Goal: Transaction & Acquisition: Purchase product/service

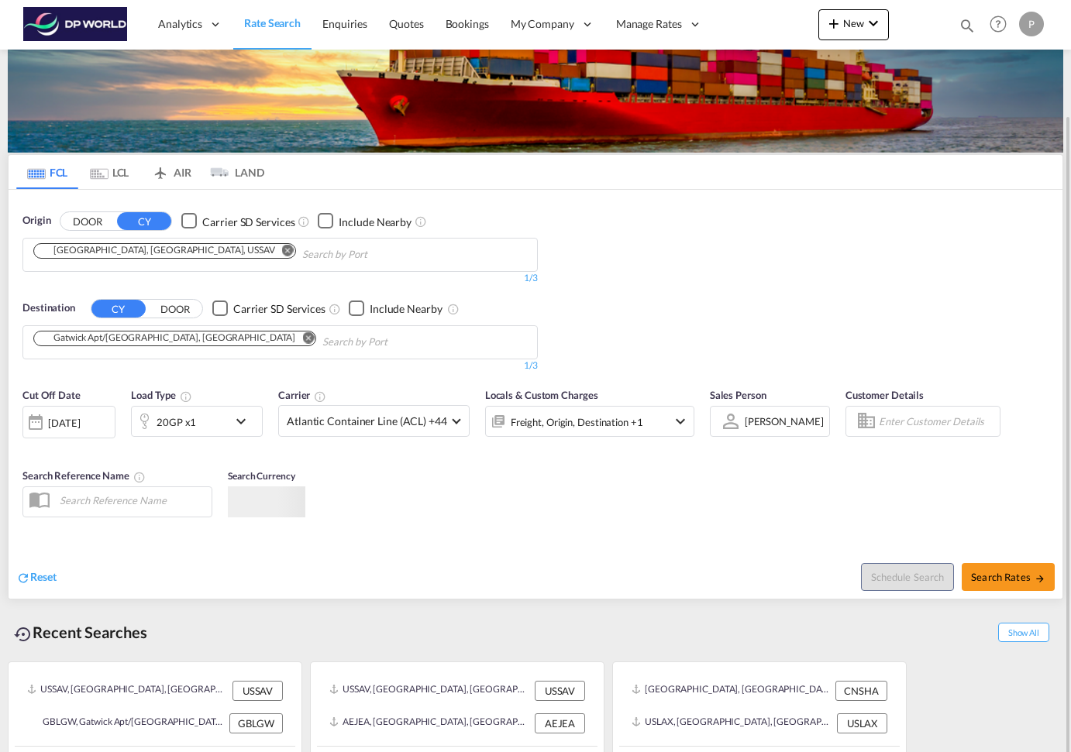
scroll to position [88, 0]
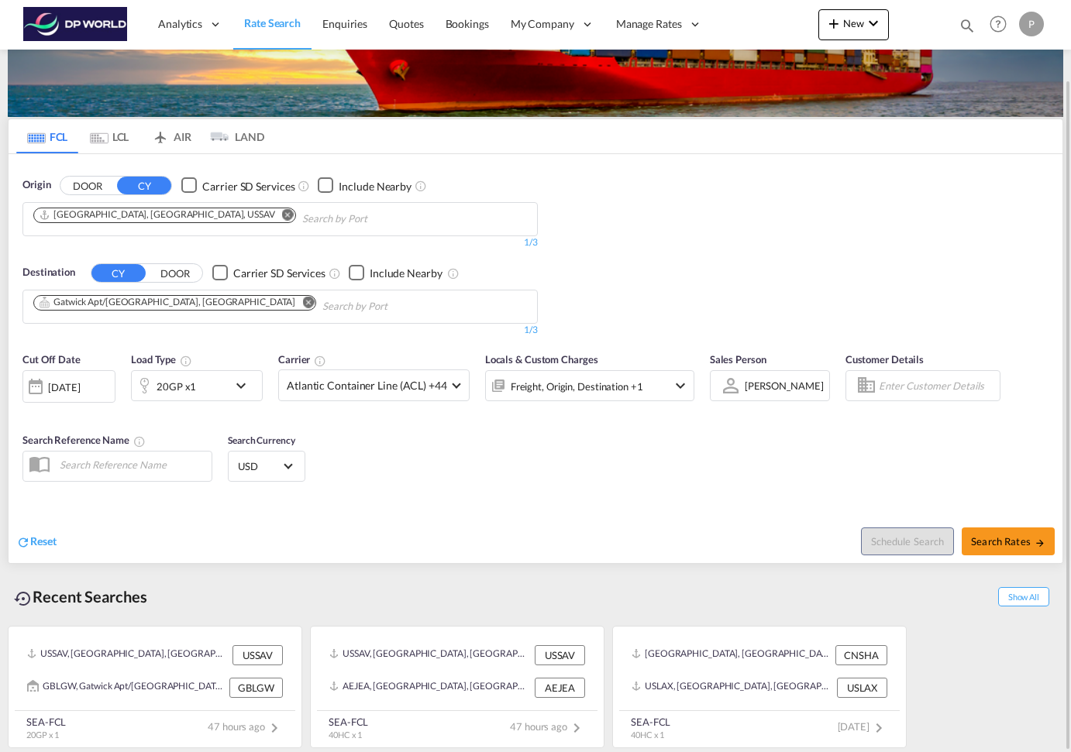
click at [90, 187] on button "DOOR" at bounding box center [87, 186] width 54 height 18
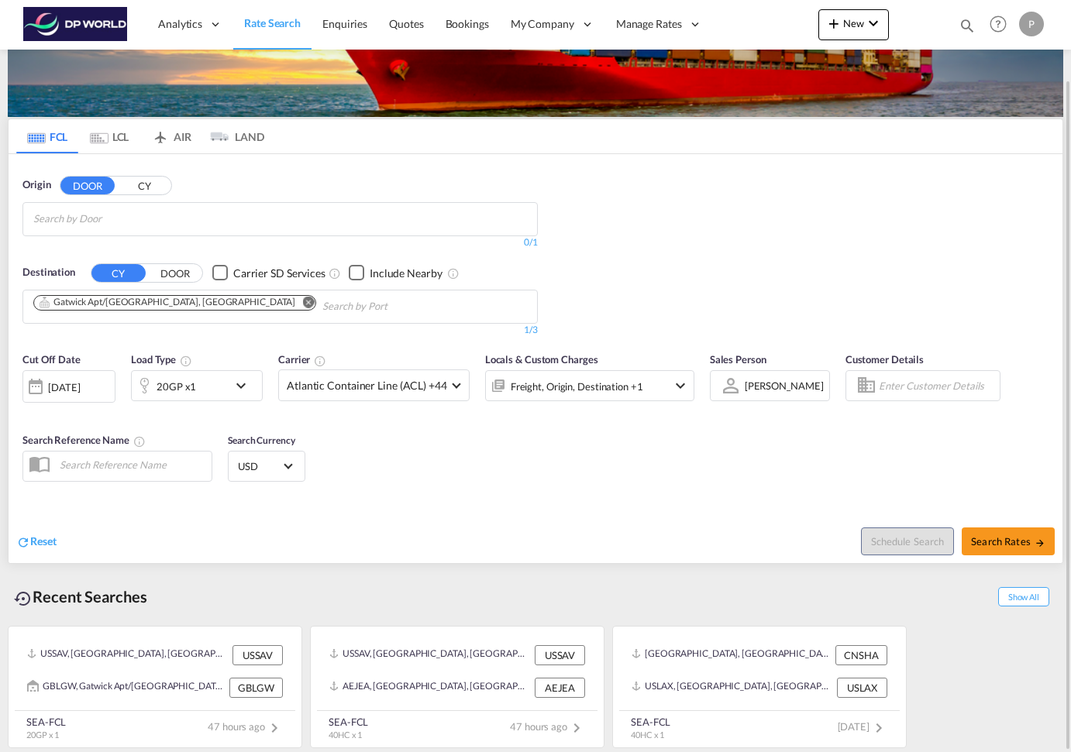
click at [112, 220] on input "Search by Door" at bounding box center [106, 219] width 147 height 25
click at [46, 222] on body "Analytics Reports Dashboard Rate Search Enquiries Quotes Bookings" at bounding box center [535, 376] width 1071 height 752
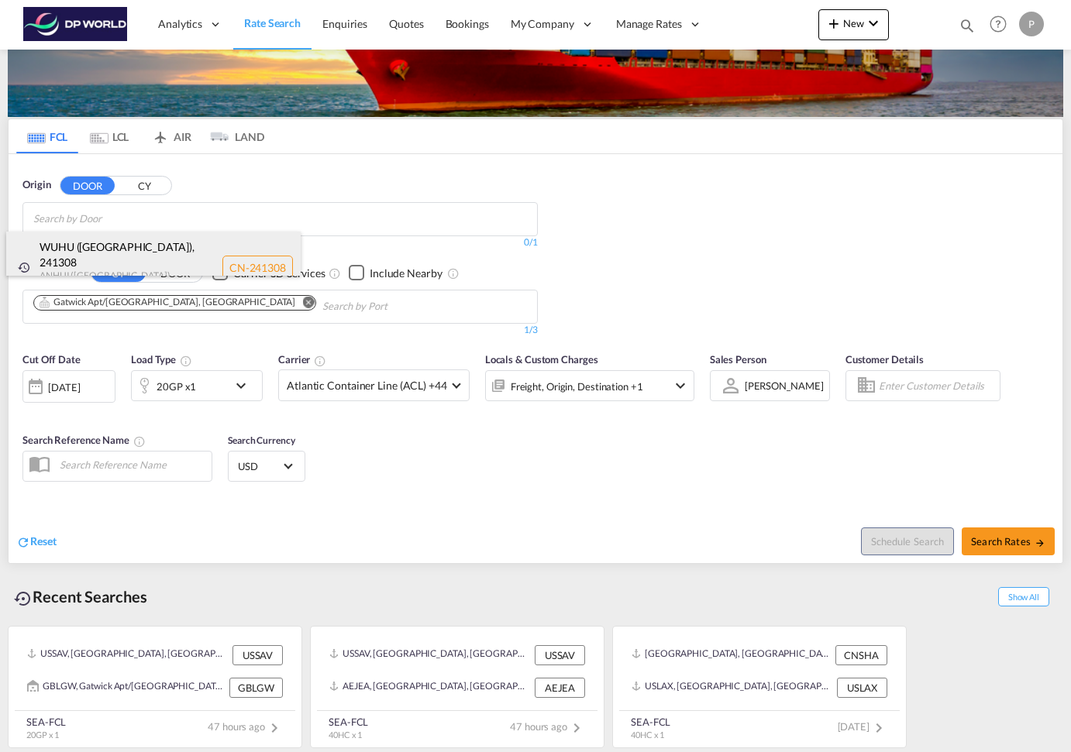
click at [64, 245] on div "[GEOGRAPHIC_DATA] ([GEOGRAPHIC_DATA]) , 241308 [GEOGRAPHIC_DATA] ([GEOGRAPHIC_D…" at bounding box center [153, 268] width 294 height 72
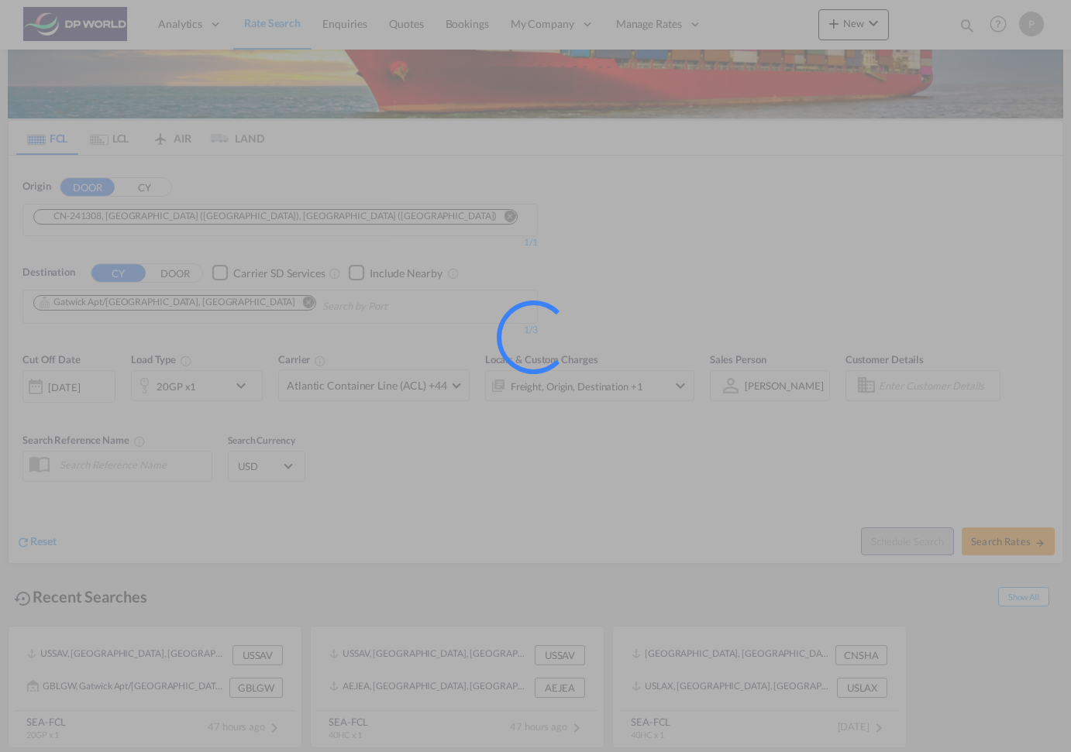
scroll to position [86, 0]
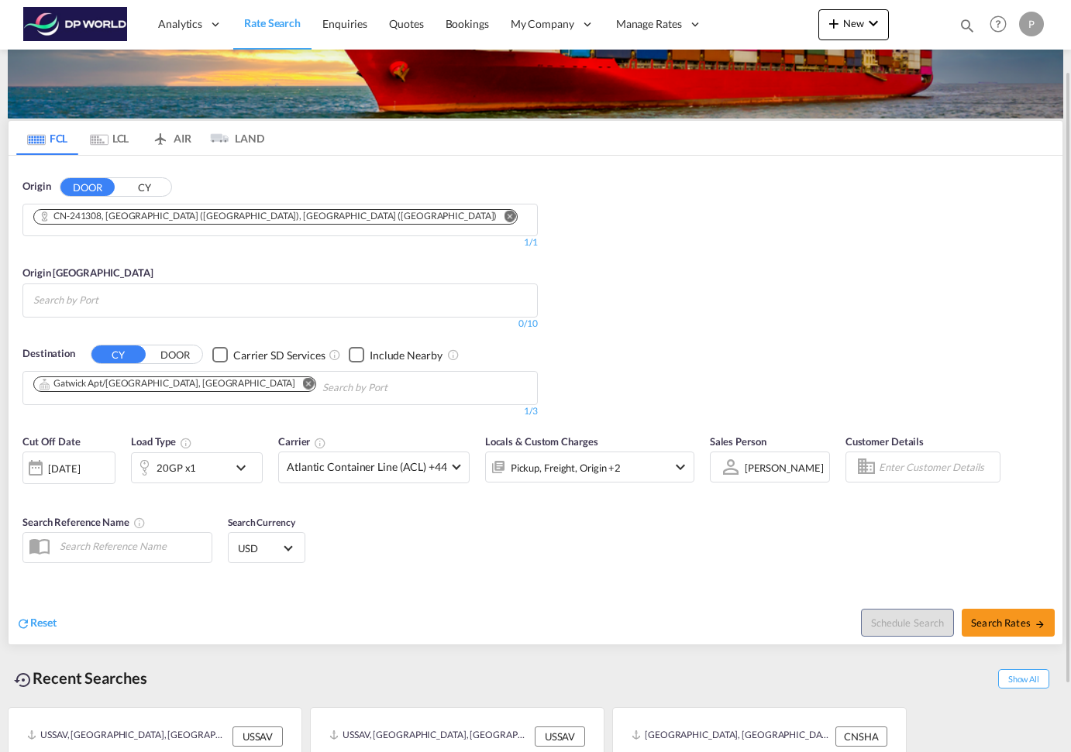
click at [171, 351] on button "DOOR" at bounding box center [175, 355] width 54 height 18
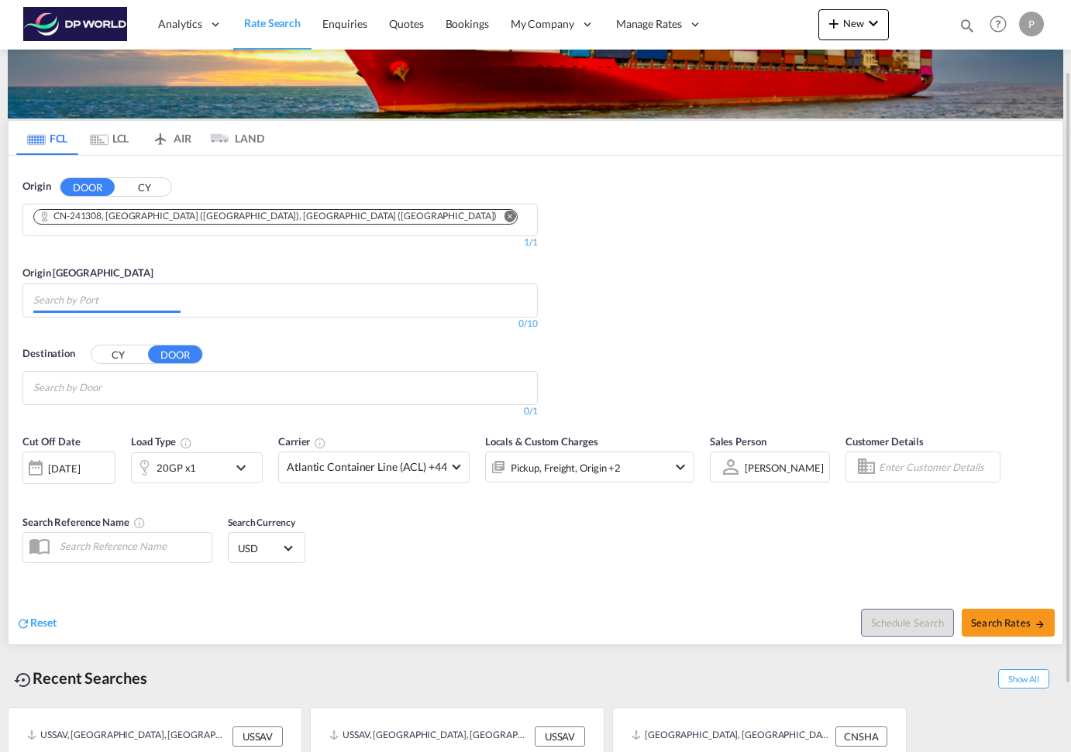
click at [140, 294] on input "Chips input." at bounding box center [106, 300] width 147 height 25
click at [50, 142] on md-tab-item "FCL" at bounding box center [47, 138] width 62 height 34
click at [279, 30] on span "Rate Search" at bounding box center [272, 22] width 57 height 15
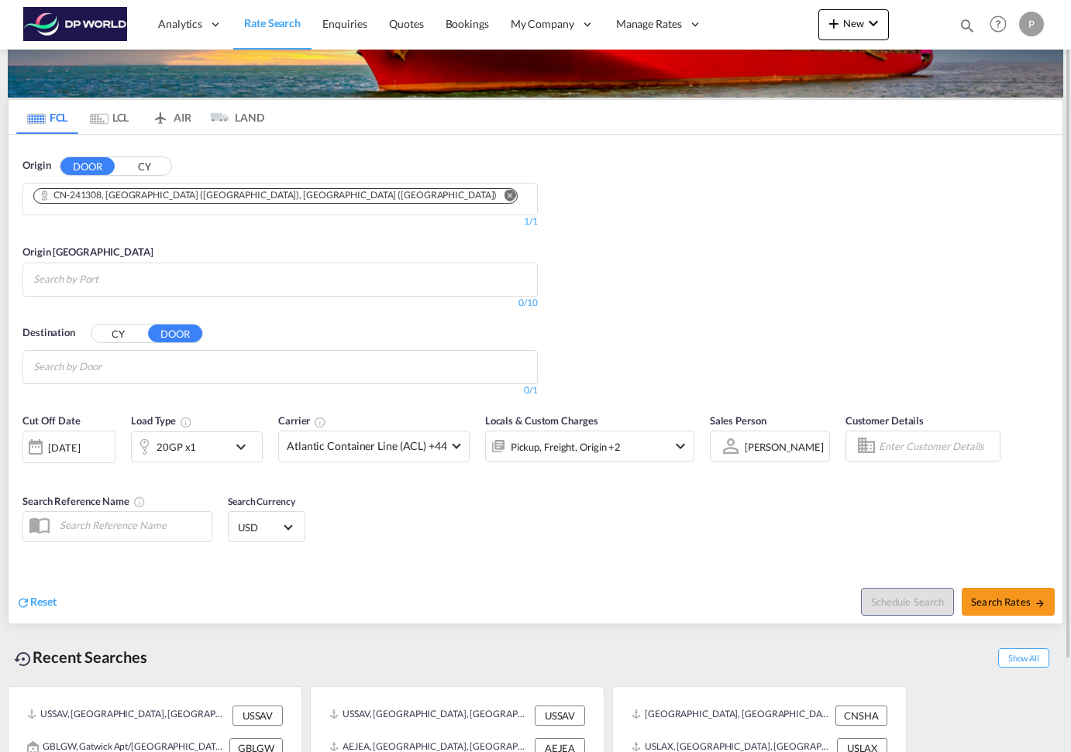
scroll to position [62, 0]
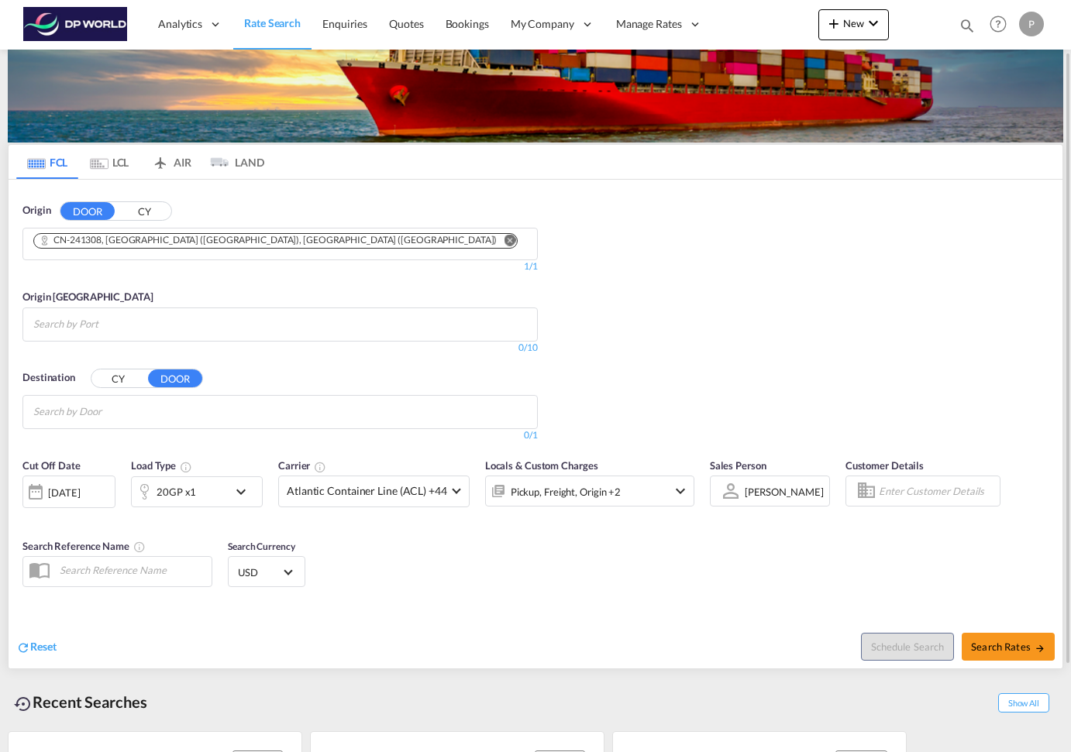
click at [504, 244] on md-icon "Remove" at bounding box center [510, 240] width 12 height 12
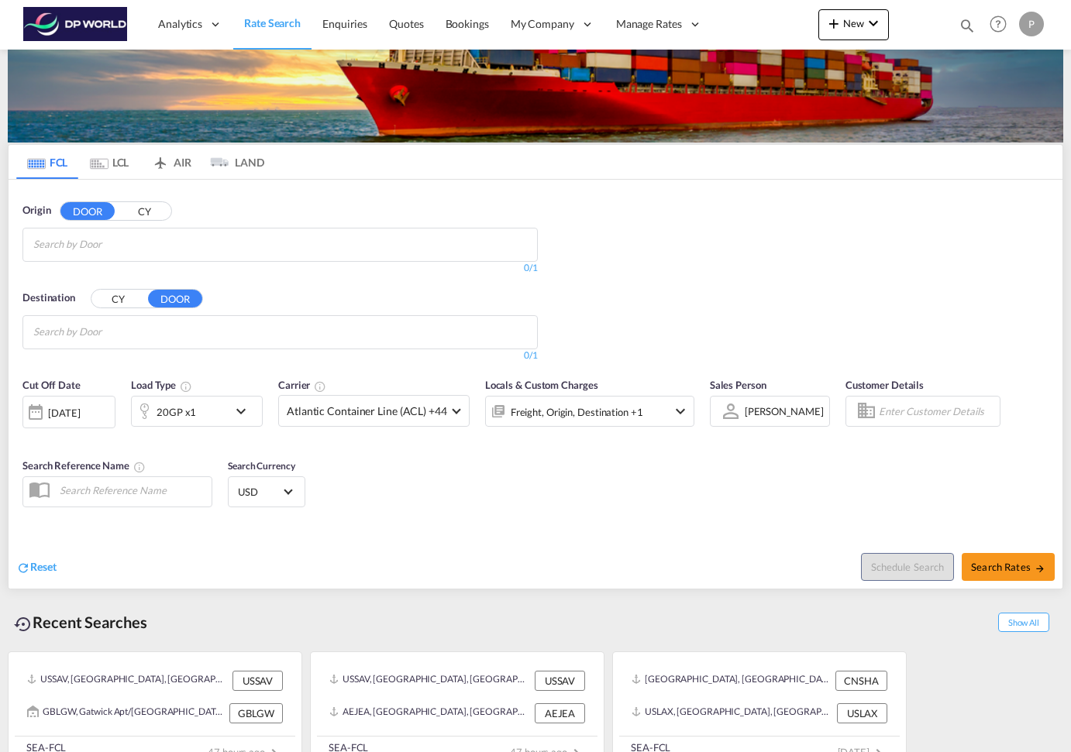
click at [130, 243] on body "Analytics Reports Dashboard Rate Search Enquiries Quotes Bookings" at bounding box center [535, 376] width 1071 height 752
click at [101, 258] on body "Analytics Reports Dashboard Rate Search Enquiries Quotes Bookings" at bounding box center [535, 376] width 1071 height 752
click at [112, 27] on img at bounding box center [75, 24] width 105 height 35
click at [266, 23] on span "Rate Search" at bounding box center [272, 22] width 57 height 13
click at [282, 22] on span "Rate Search" at bounding box center [272, 22] width 57 height 13
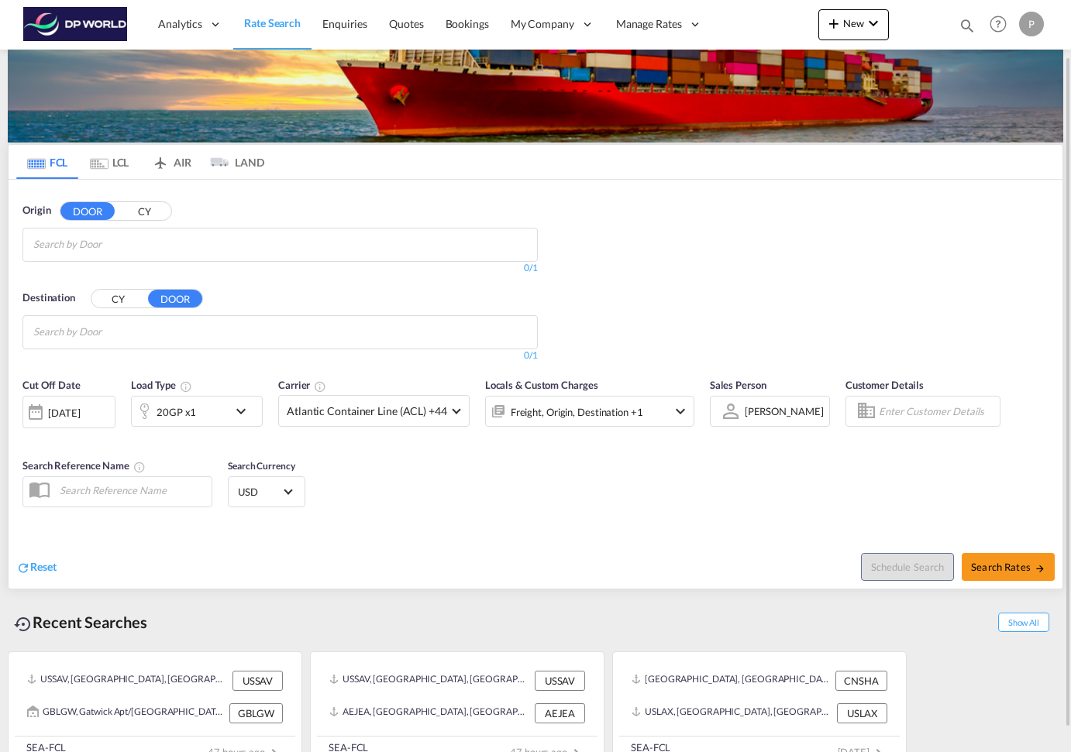
click at [959, 230] on div "Origin DOOR CY 0/3 0/ 0/1 Destination CY DOOR 0/3 0/ 0/1" at bounding box center [536, 275] width 1054 height 191
click at [138, 236] on body "Analytics Reports Dashboard Rate Search Enquiries Quotes Bookings" at bounding box center [535, 376] width 1071 height 752
drag, startPoint x: 101, startPoint y: 239, endPoint x: 26, endPoint y: 239, distance: 75.9
click at [44, 243] on body "Analytics Reports Dashboard Rate Search Enquiries Quotes Bookings" at bounding box center [535, 376] width 1071 height 752
click at [44, 243] on input "[GEOGRAPHIC_DATA]" at bounding box center [106, 244] width 147 height 25
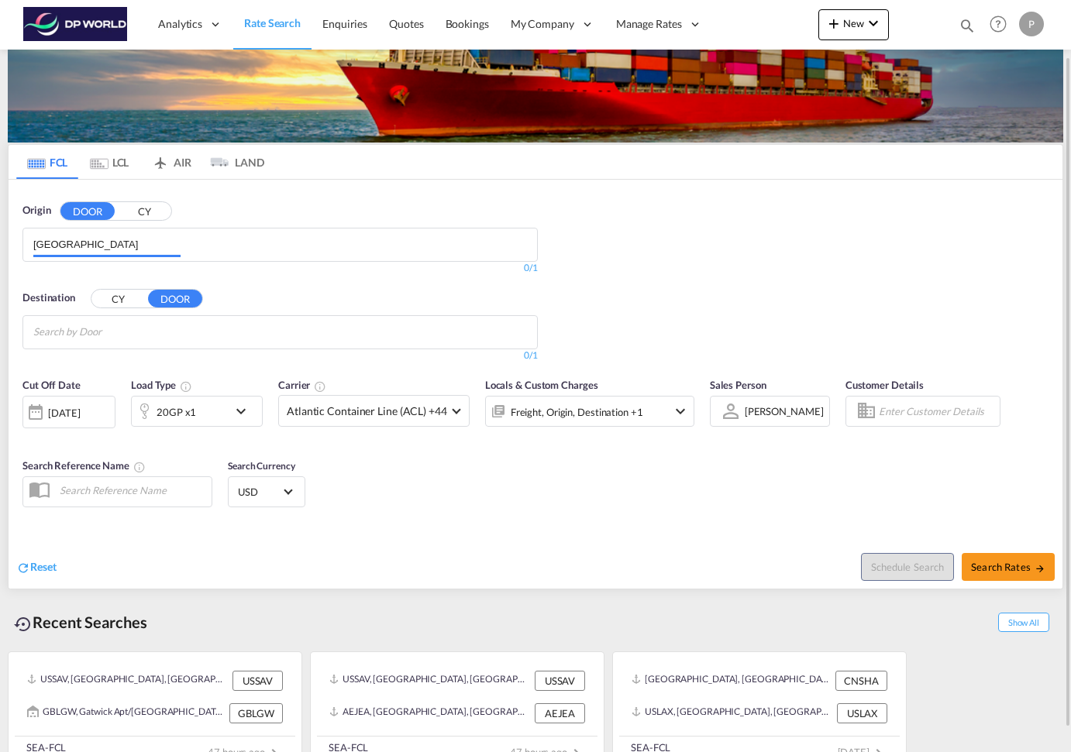
click at [44, 243] on input "[GEOGRAPHIC_DATA]" at bounding box center [106, 244] width 147 height 25
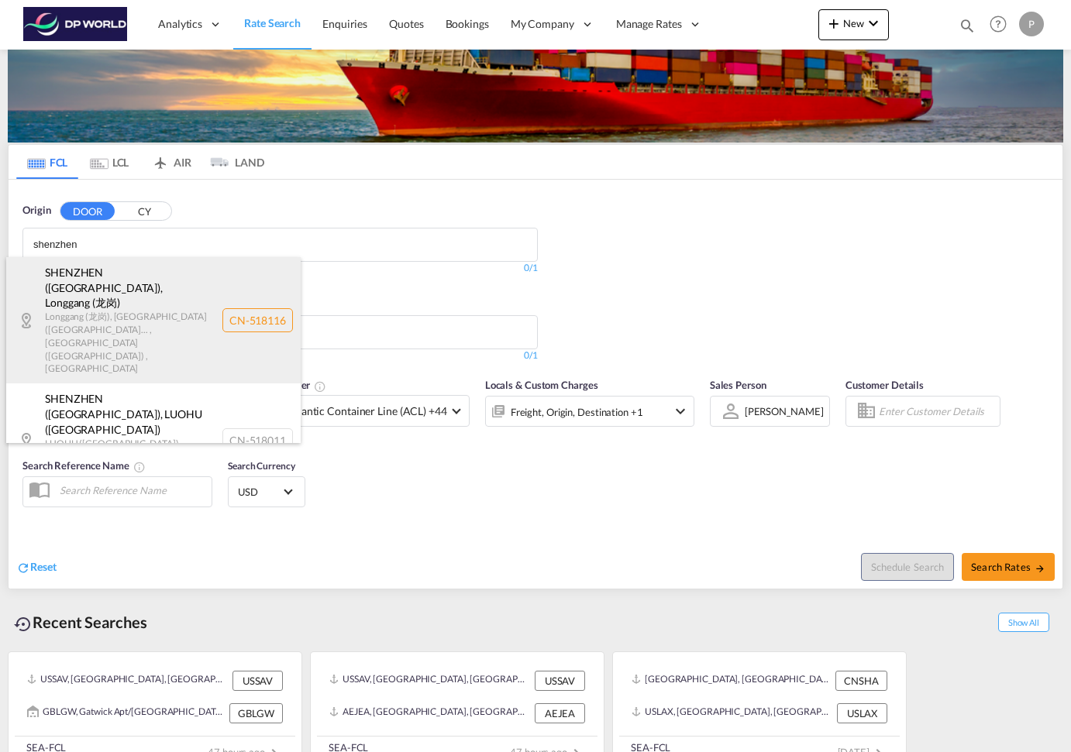
type input "shenzhen"
click at [152, 283] on div "[GEOGRAPHIC_DATA] ([GEOGRAPHIC_DATA]) , [GEOGRAPHIC_DATA] (龙岗) [GEOGRAPHIC_DATA…" at bounding box center [153, 320] width 294 height 126
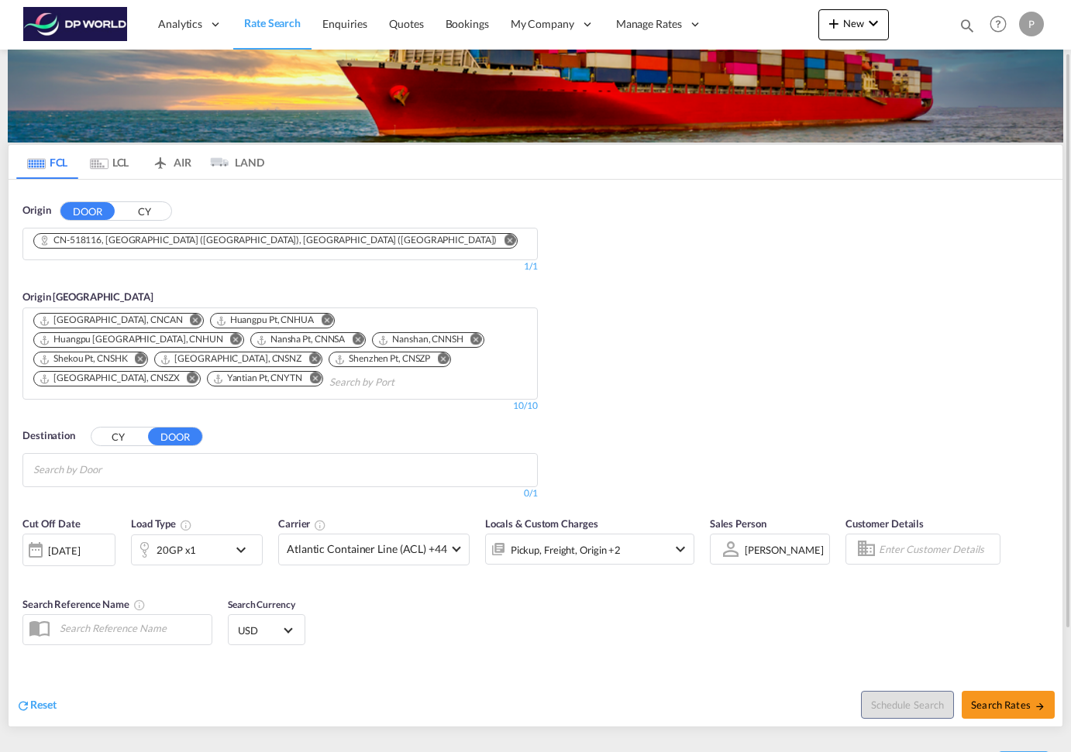
scroll to position [225, 0]
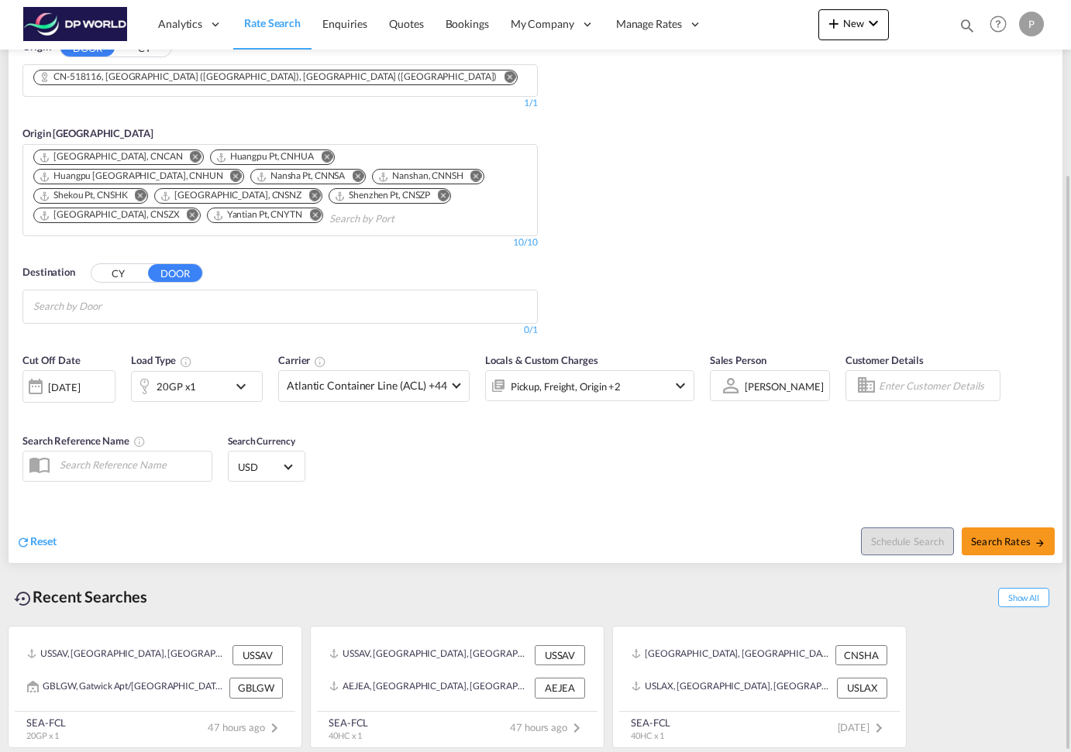
click at [181, 304] on md-chips-wrap "Chips container with autocompletion. Enter the text area, type text to search, …" at bounding box center [109, 305] width 156 height 29
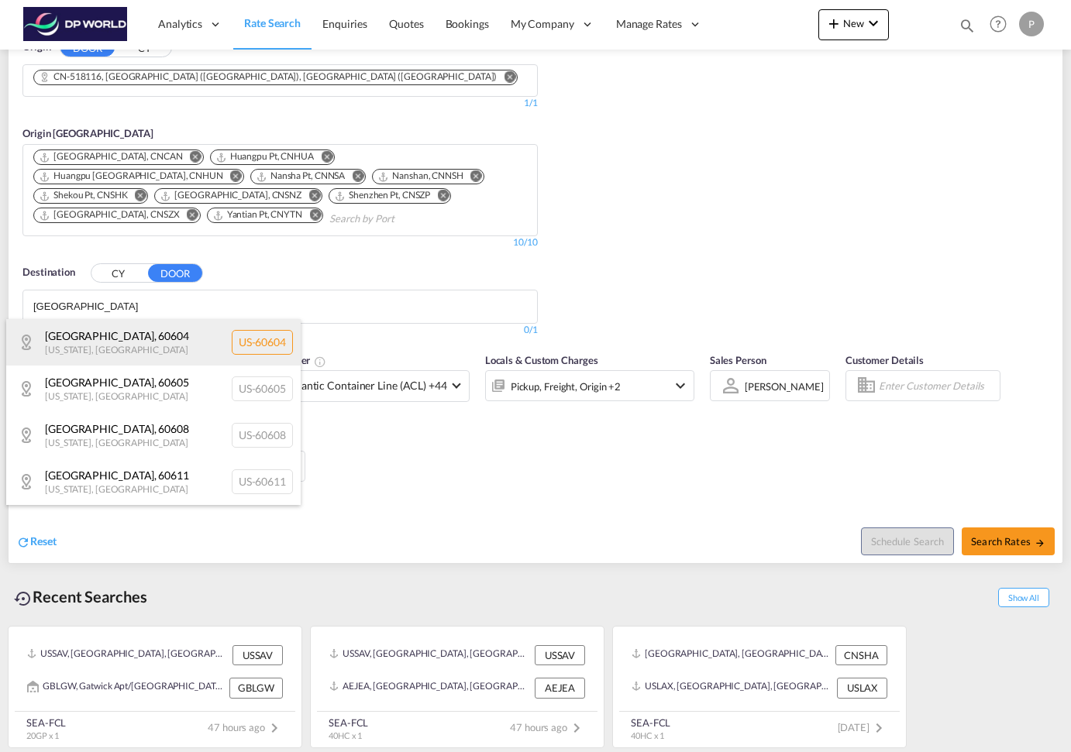
type input "[GEOGRAPHIC_DATA]"
click at [186, 338] on div "[GEOGRAPHIC_DATA][US_STATE] [GEOGRAPHIC_DATA]-60604" at bounding box center [153, 342] width 294 height 46
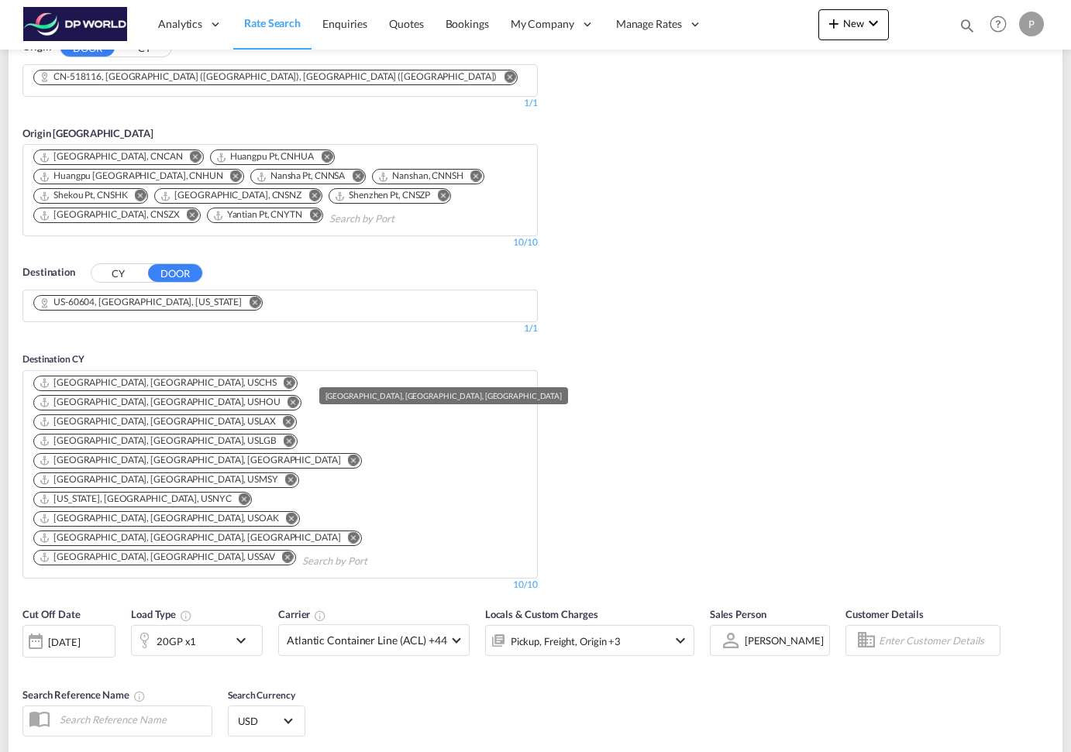
scroll to position [364, 0]
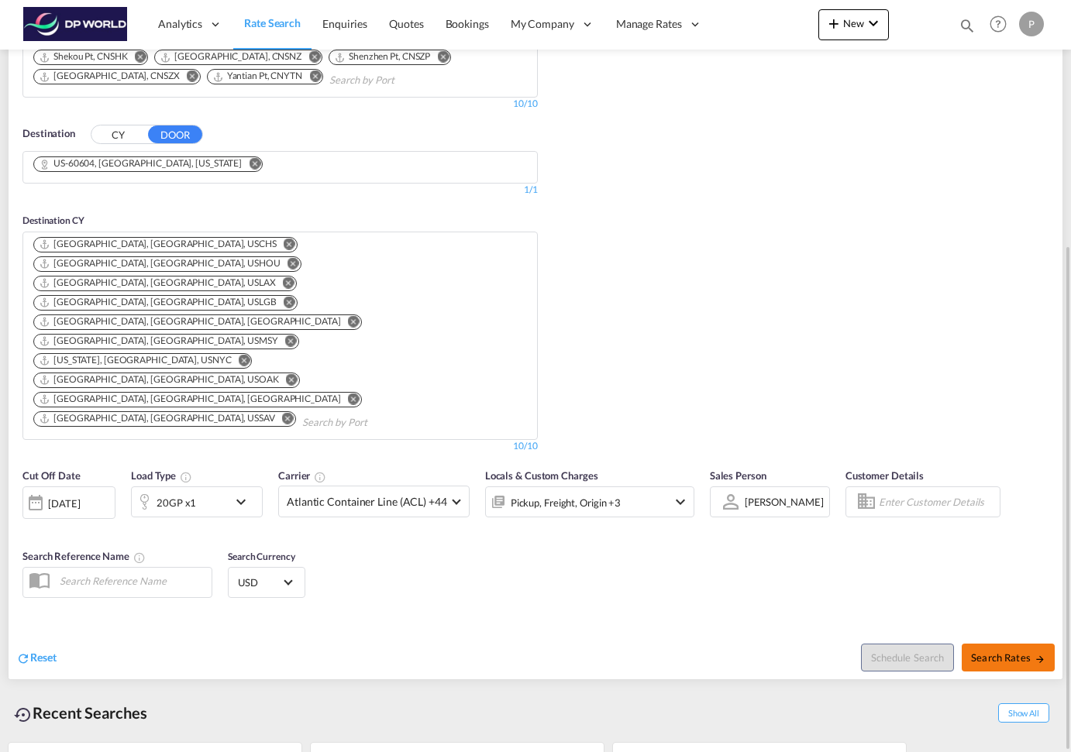
click at [1003, 652] on span "Search Rates" at bounding box center [1008, 658] width 74 height 12
type input "Longgang (龙岗) to 60604 / [DATE]"
